Goal: Information Seeking & Learning: Learn about a topic

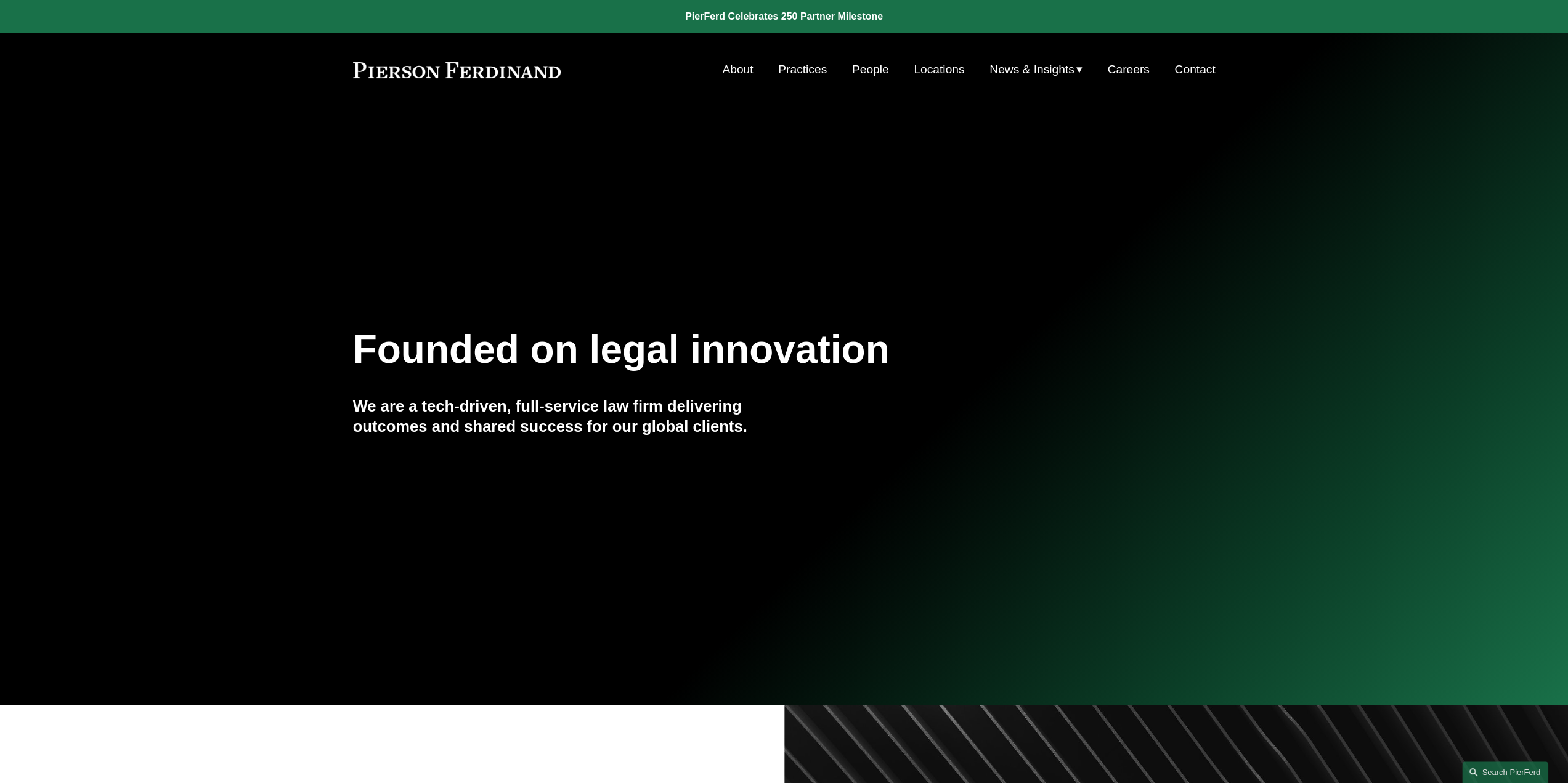
click at [869, 73] on link "People" at bounding box center [871, 69] width 37 height 24
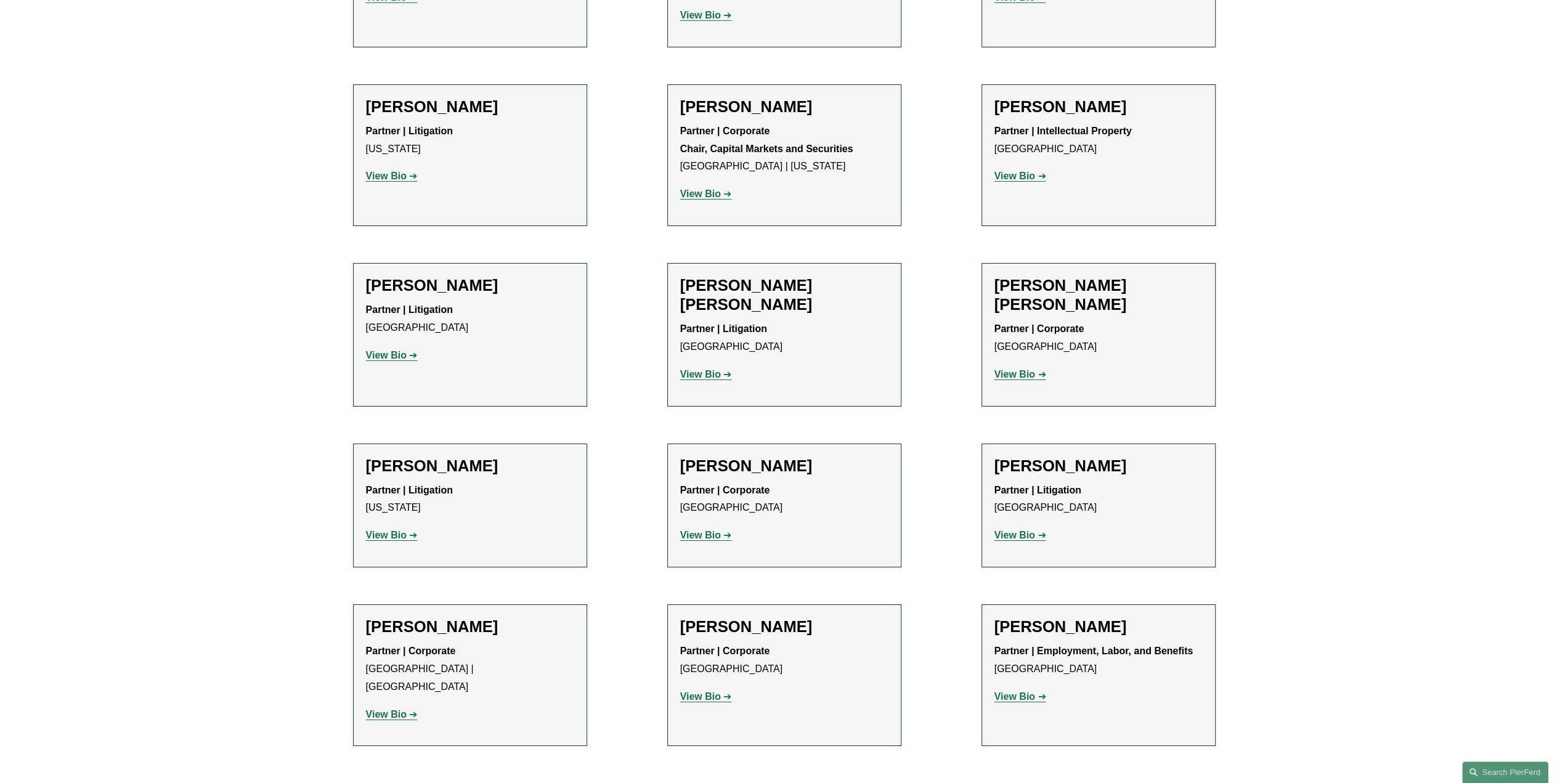
scroll to position [8750, 0]
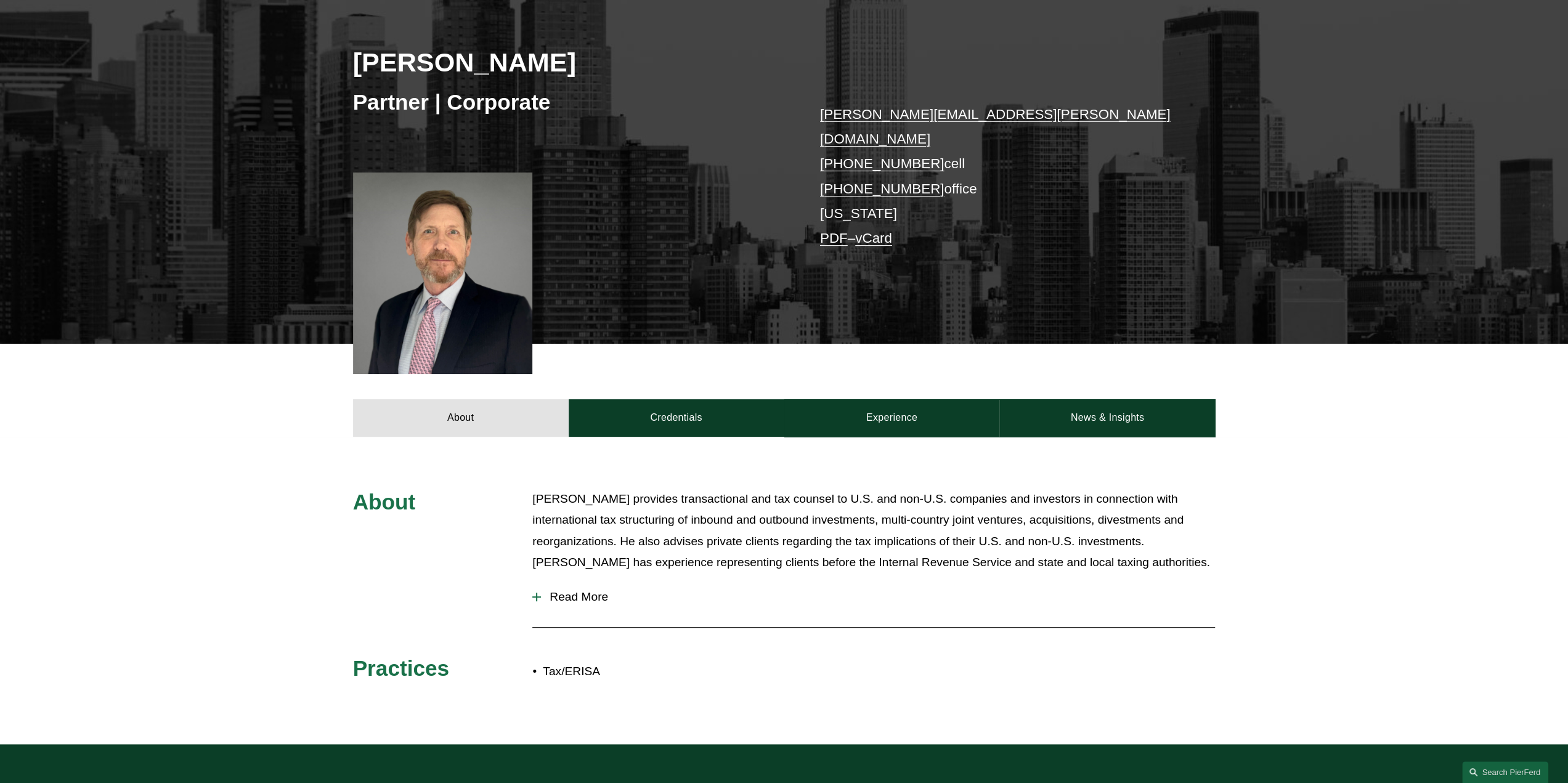
scroll to position [185, 0]
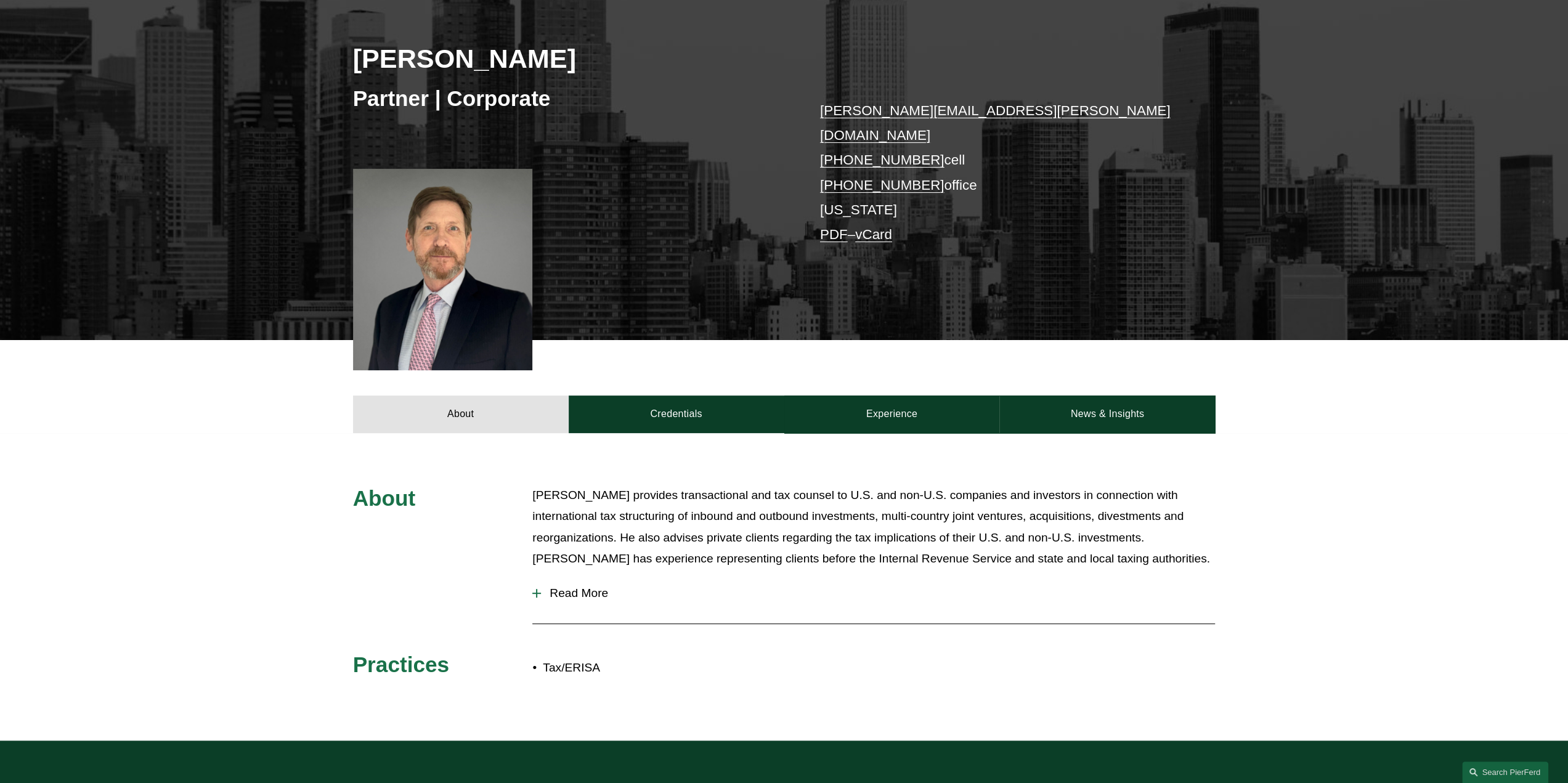
click at [575, 587] on span "Read More" at bounding box center [878, 593] width 674 height 14
